Goal: Task Accomplishment & Management: Use online tool/utility

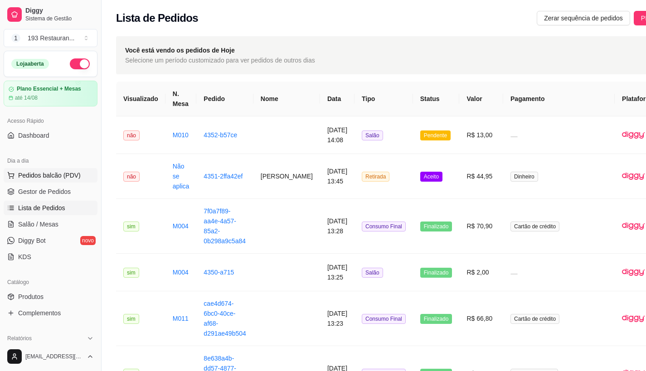
click at [35, 175] on span "Pedidos balcão (PDV)" at bounding box center [49, 175] width 63 height 9
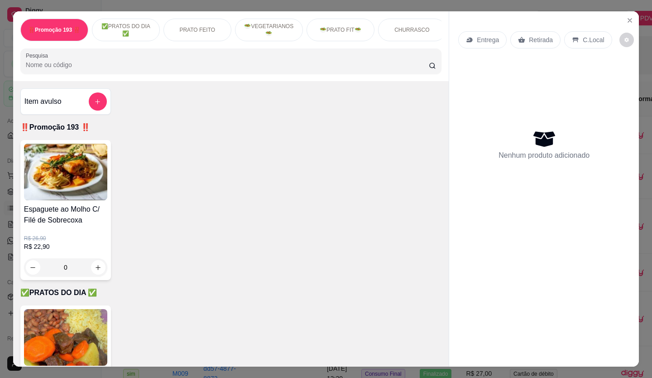
click at [529, 35] on p "Retirada" at bounding box center [541, 39] width 24 height 9
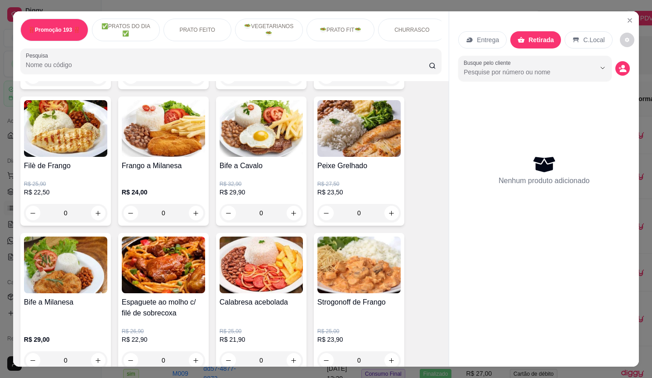
scroll to position [453, 0]
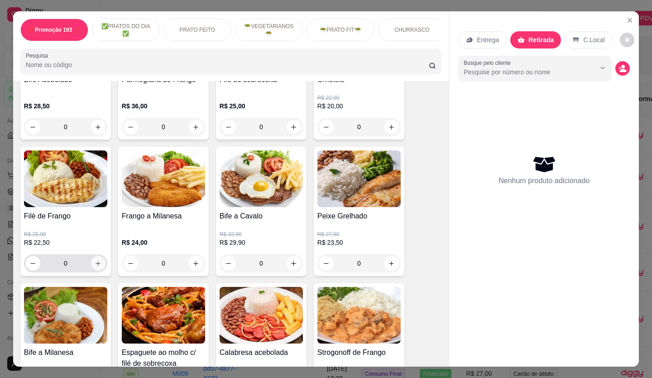
click at [92, 259] on div "0" at bounding box center [66, 263] width 80 height 18
click at [95, 266] on icon "increase-product-quantity" at bounding box center [98, 263] width 7 height 7
type input "1"
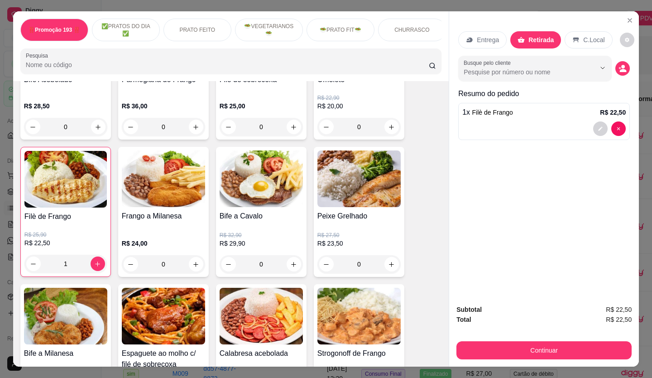
click at [525, 351] on button "Continuar" at bounding box center [544, 350] width 175 height 18
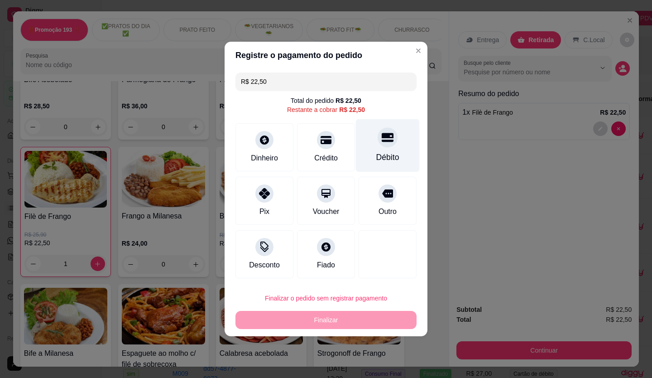
click at [371, 137] on div "Débito" at bounding box center [388, 145] width 64 height 53
type input "R$ 0,00"
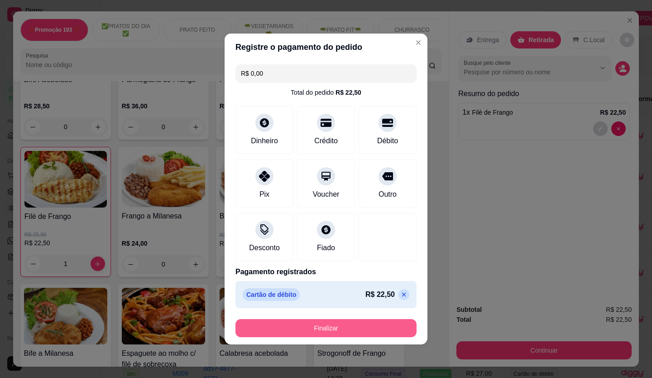
click at [350, 321] on button "Finalizar" at bounding box center [326, 328] width 181 height 18
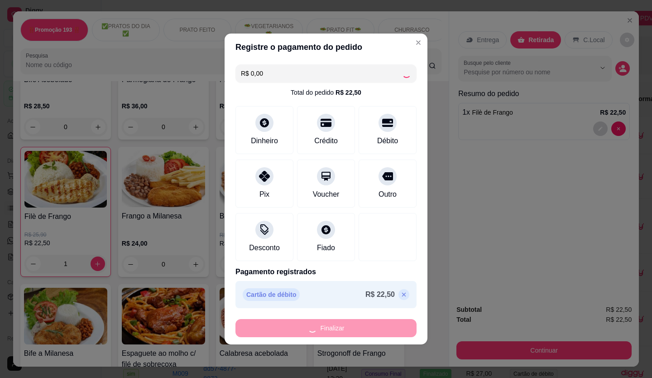
type input "0"
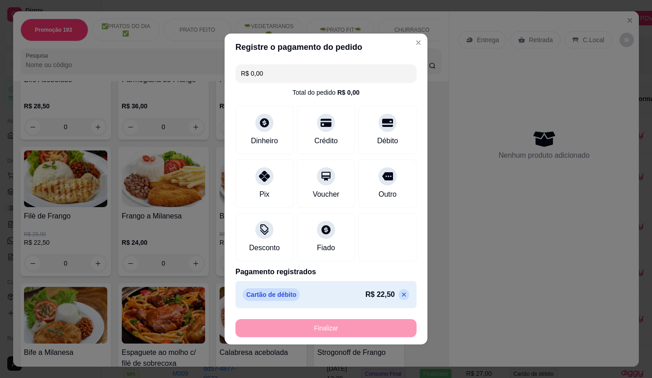
type input "-R$ 22,50"
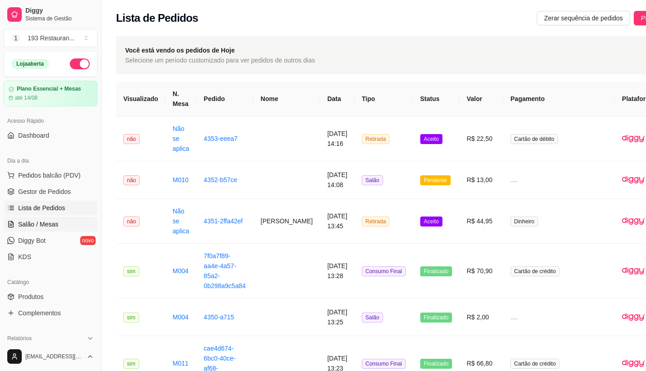
click at [56, 224] on span "Salão / Mesas" at bounding box center [38, 224] width 40 height 9
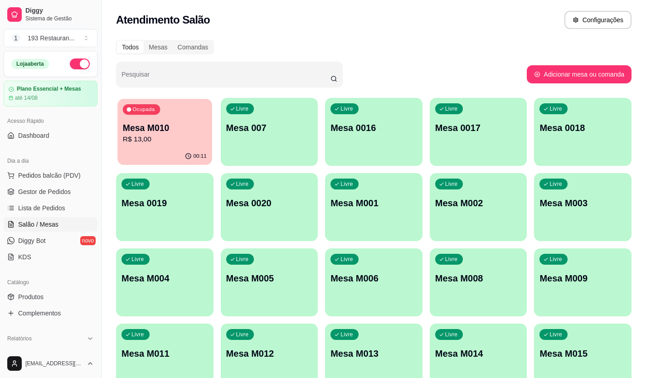
click at [156, 135] on p "R$ 13,00" at bounding box center [165, 139] width 84 height 10
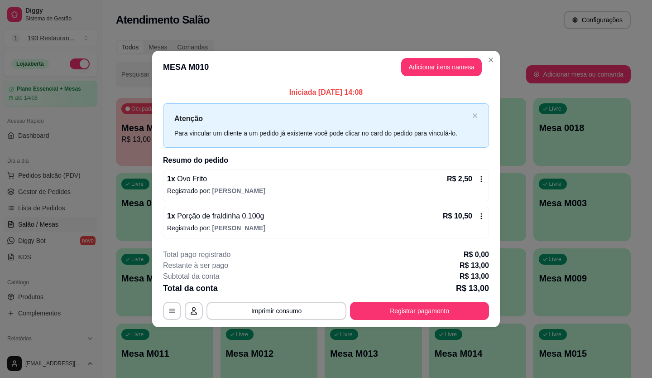
click at [292, 73] on header "MESA M010 Adicionar itens na mesa" at bounding box center [326, 67] width 348 height 33
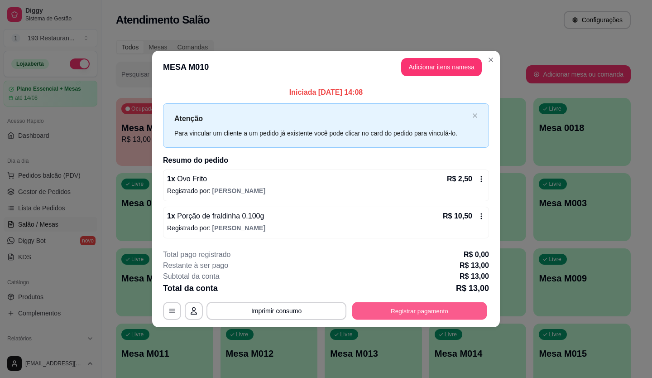
click at [415, 312] on button "Registrar pagamento" at bounding box center [419, 311] width 135 height 18
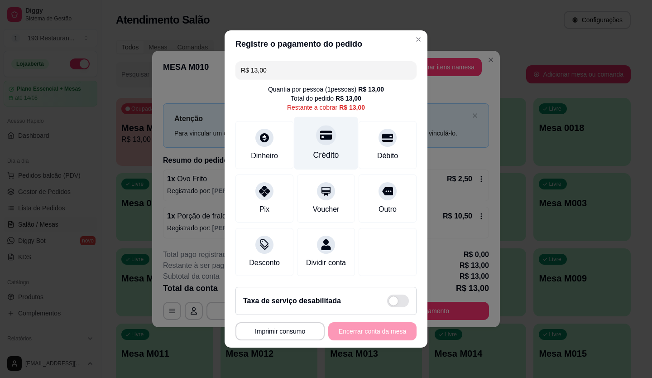
click at [318, 142] on div "Crédito" at bounding box center [326, 143] width 64 height 53
type input "R$ 0,00"
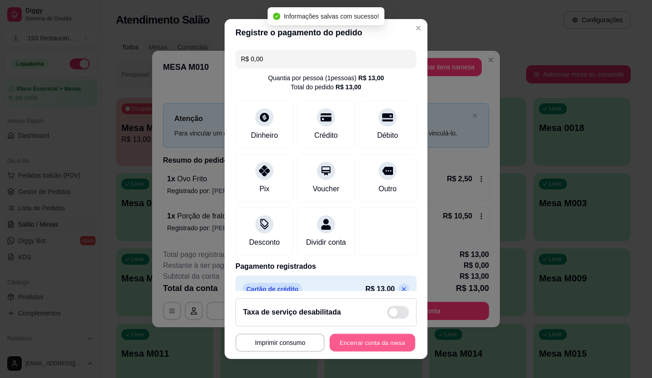
click at [373, 343] on button "Encerrar conta da mesa" at bounding box center [373, 343] width 86 height 18
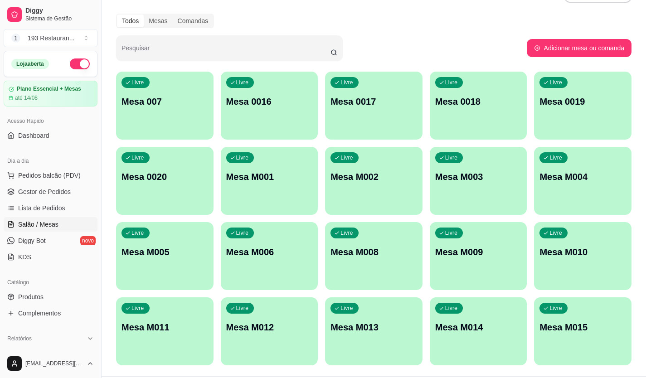
scroll to position [50, 0]
